Goal: Register for event/course

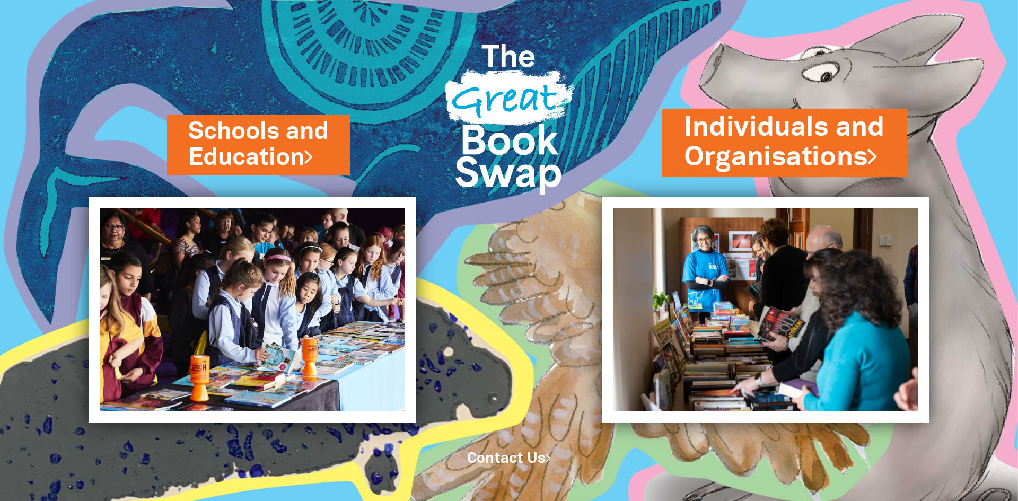
click at [766, 142] on link "Individuals and Organisations" at bounding box center [784, 142] width 201 height 67
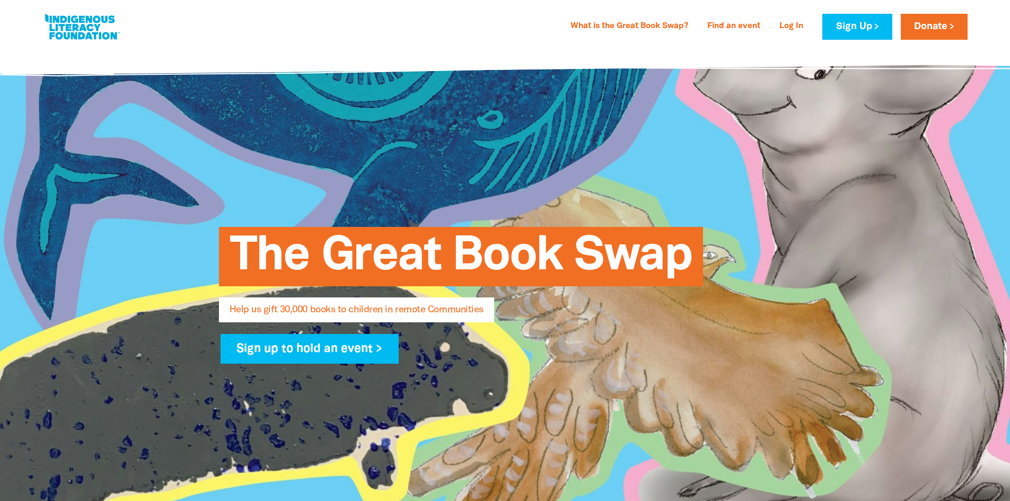
select select "AU"
click at [649, 25] on link "What is the Great Book Swap?" at bounding box center [629, 26] width 130 height 17
select select "AU"
click at [631, 24] on link "What is the Great Book Swap?" at bounding box center [629, 26] width 130 height 17
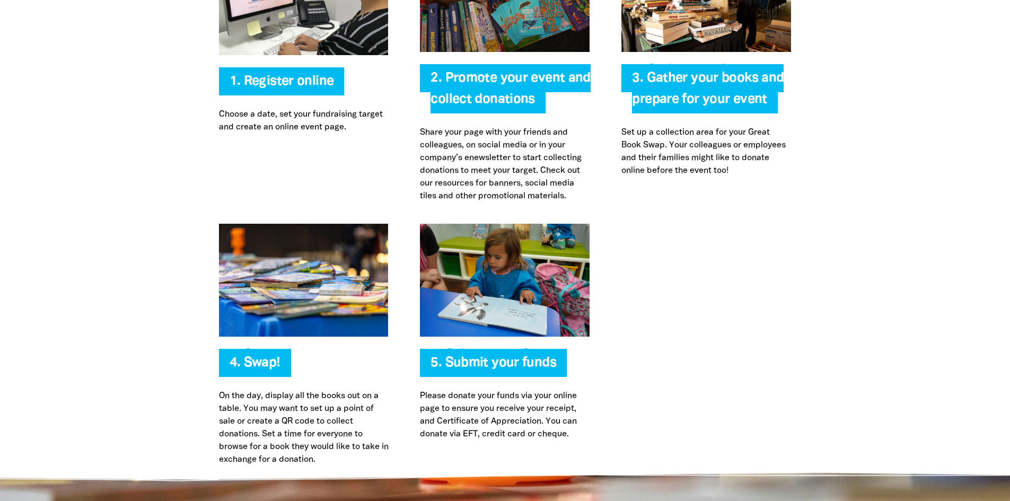
scroll to position [2245, 0]
